Goal: Transaction & Acquisition: Purchase product/service

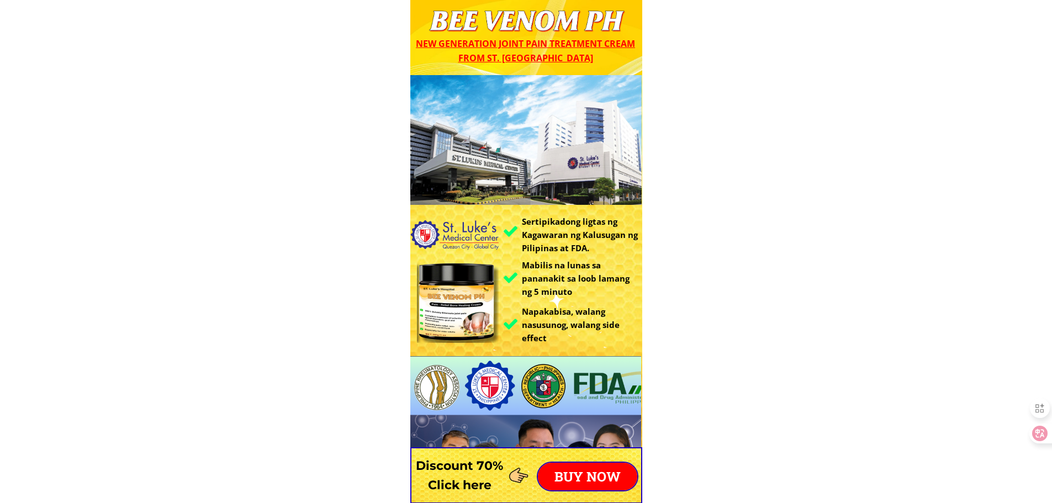
click at [609, 478] on p "BUY NOW" at bounding box center [587, 477] width 99 height 28
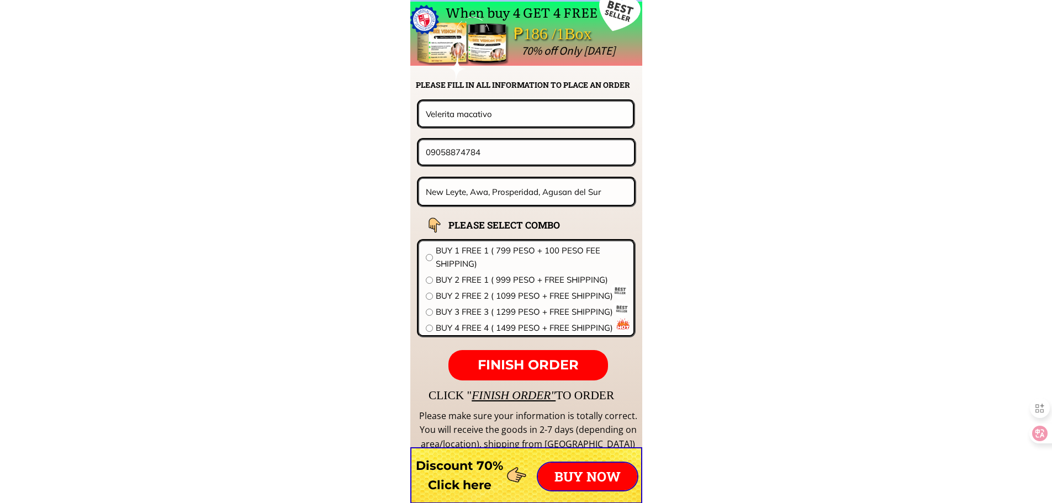
scroll to position [8667, 0]
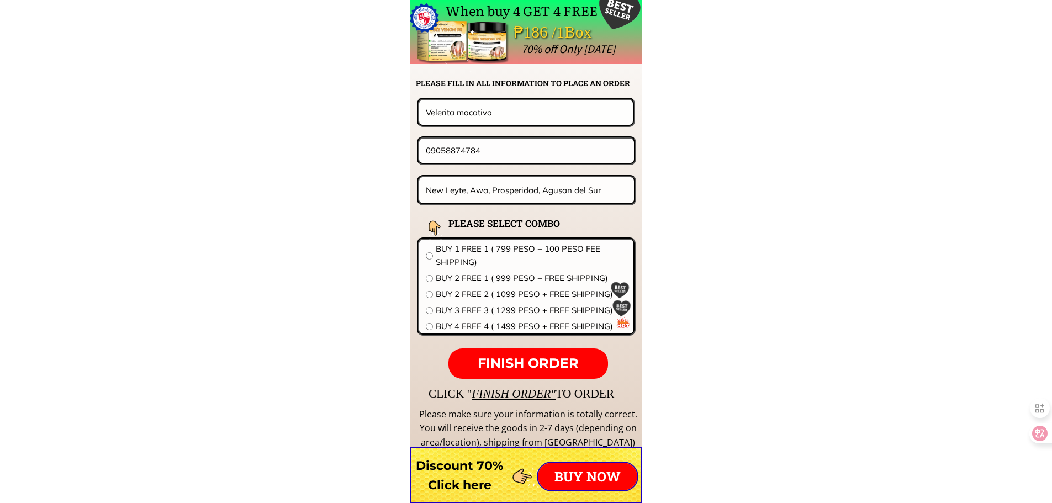
drag, startPoint x: 458, startPoint y: 118, endPoint x: 247, endPoint y: 115, distance: 210.5
paste input "[PERSON_NAME]"
type input "[PERSON_NAME]"
drag, startPoint x: 481, startPoint y: 141, endPoint x: 228, endPoint y: 144, distance: 252.4
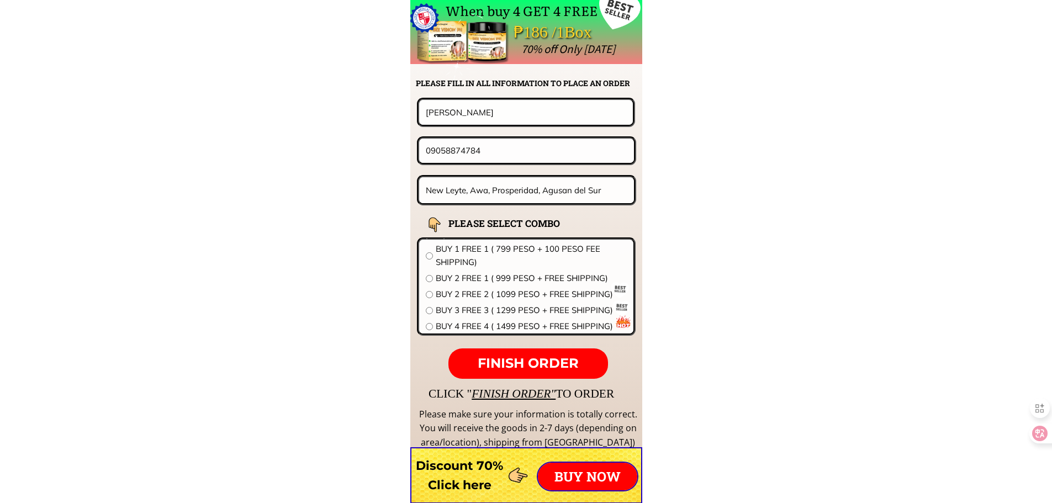
paste input "302421866"
type input "09302421866"
click at [476, 188] on input "New Leyte, Awa, Prosperidad, Agusan del Sur" at bounding box center [527, 190] width 208 height 26
paste input "Purok 2, [GEOGRAPHIC_DATA], [GEOGRAPHIC_DATA], [GEOGRAPHIC_DATA]"
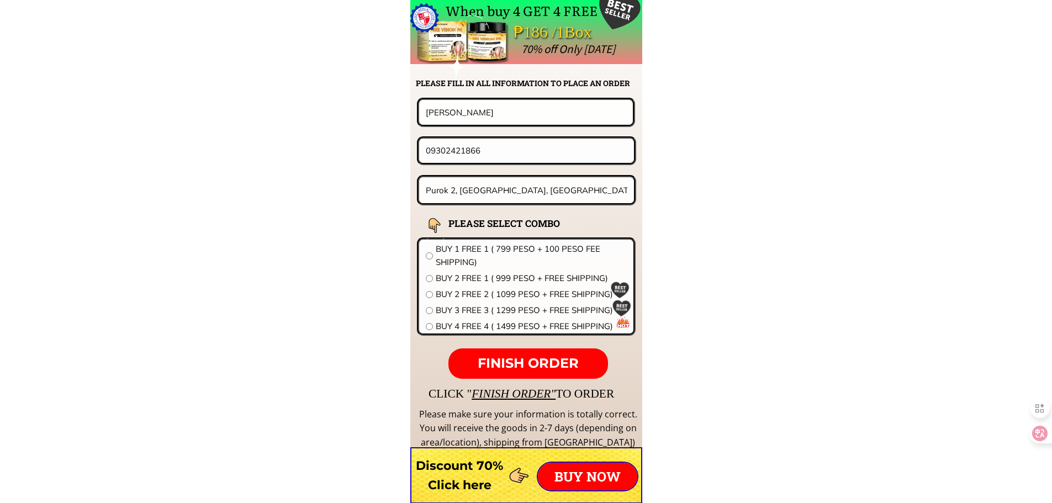
type input "Purok 2, [GEOGRAPHIC_DATA], [GEOGRAPHIC_DATA], [GEOGRAPHIC_DATA]"
click at [472, 258] on span "BUY 1 FREE 1 ( 799 PESO + 100 PESO FEE SHIPPING)" at bounding box center [531, 255] width 191 height 27
radio input "true"
click at [527, 362] on span "FINISH ORDER" at bounding box center [528, 363] width 101 height 16
